Goal: Find specific page/section

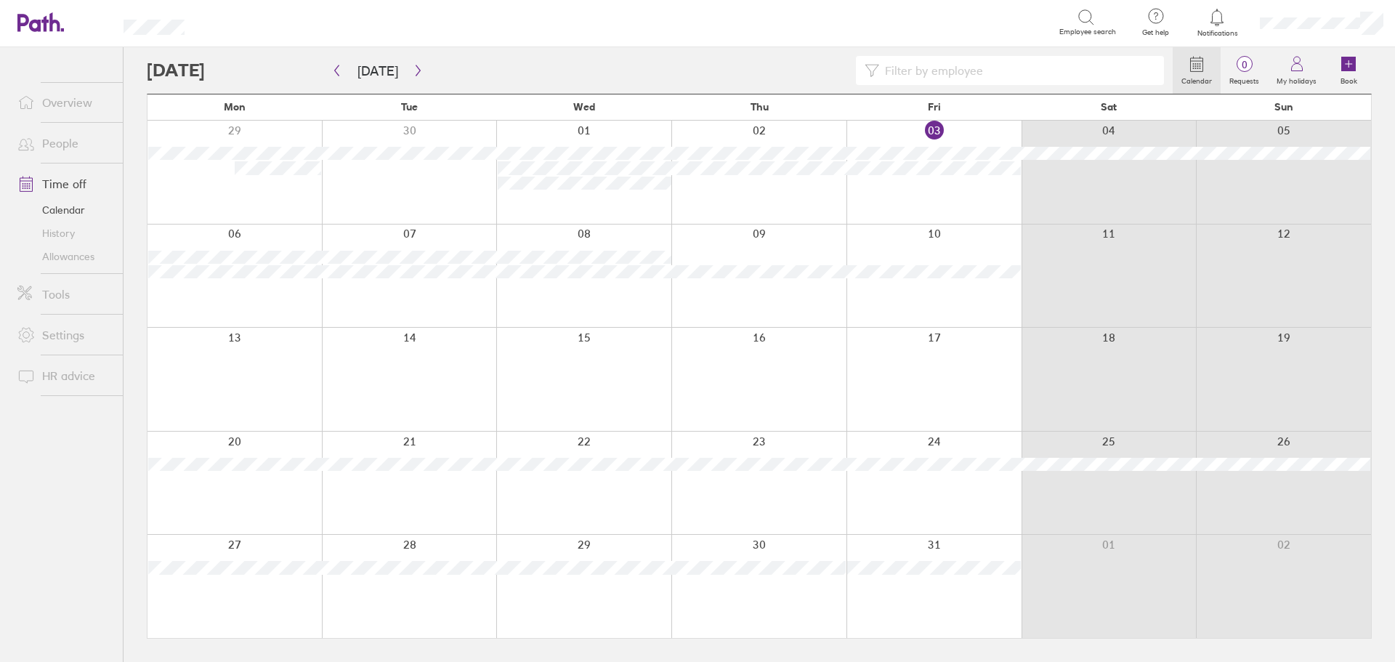
click at [75, 148] on link "People" at bounding box center [64, 143] width 117 height 29
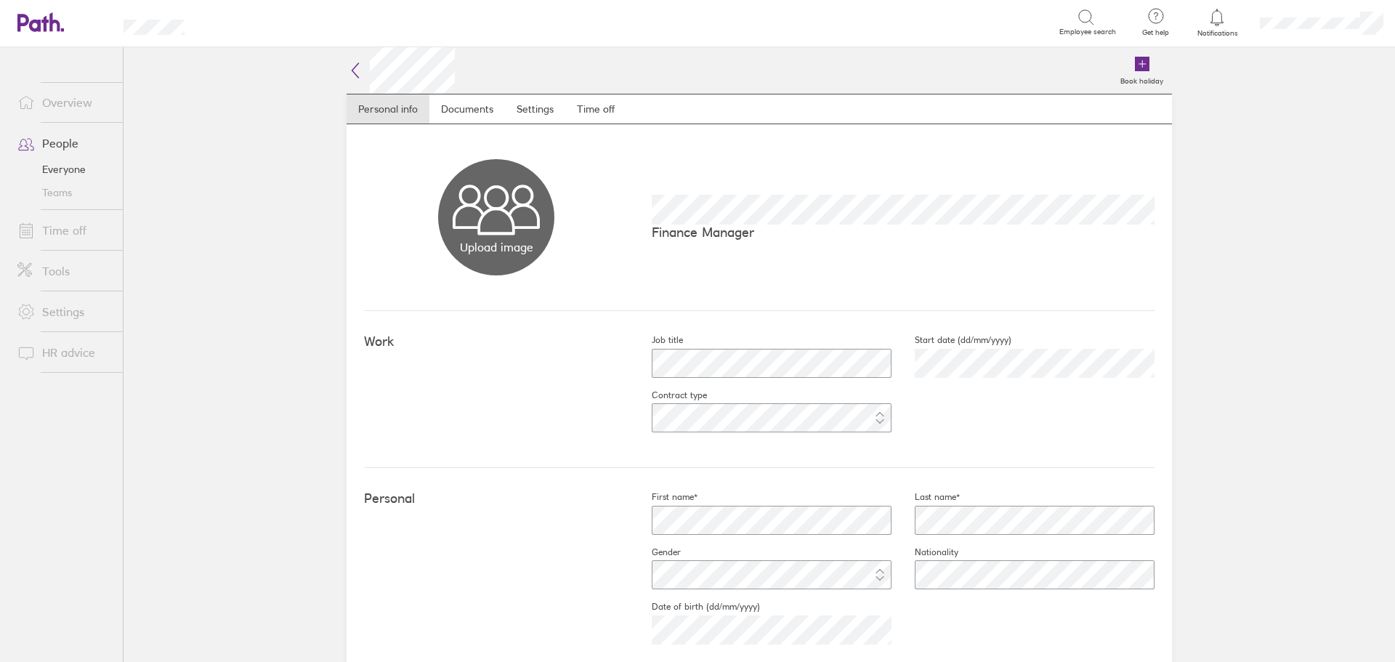
scroll to position [73, 0]
